Goal: Navigation & Orientation: Find specific page/section

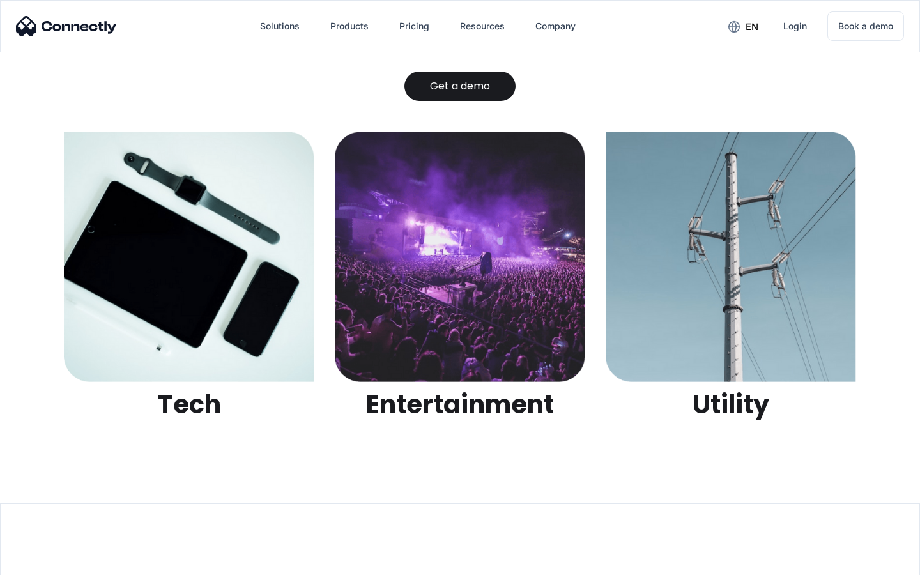
scroll to position [4029, 0]
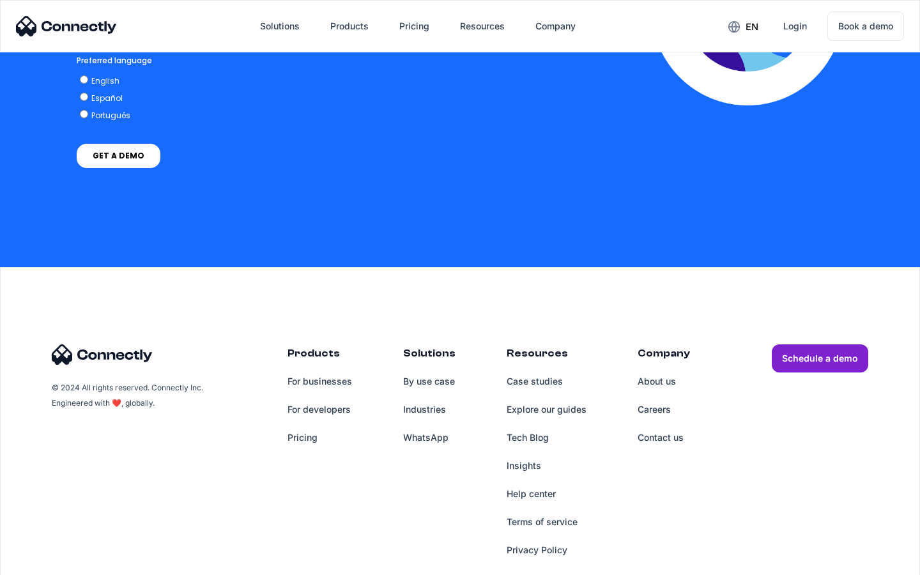
scroll to position [2733, 0]
